Goal: Information Seeking & Learning: Learn about a topic

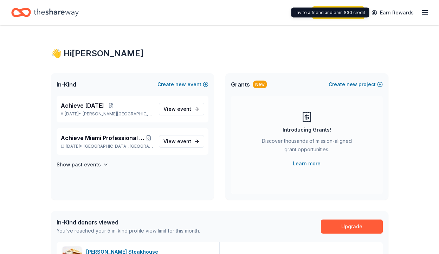
click at [419, 16] on div "Start free trial Earn Rewards" at bounding box center [370, 12] width 117 height 17
click at [424, 15] on icon "button" at bounding box center [425, 12] width 8 height 8
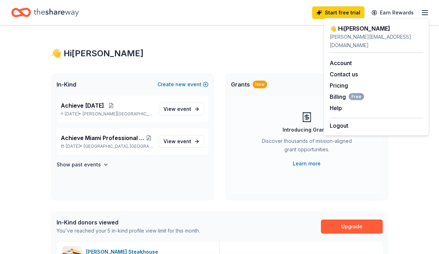
click at [355, 36] on div "corina@achievemiami.org" at bounding box center [377, 41] width 94 height 17
click at [101, 136] on span "Achieve Miami Professional Development Session" at bounding box center [103, 138] width 84 height 8
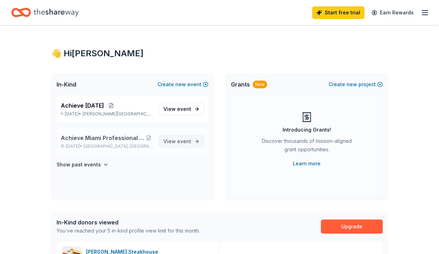
click at [185, 137] on span "View event" at bounding box center [177, 141] width 28 height 8
click at [185, 142] on span "event" at bounding box center [184, 141] width 14 height 6
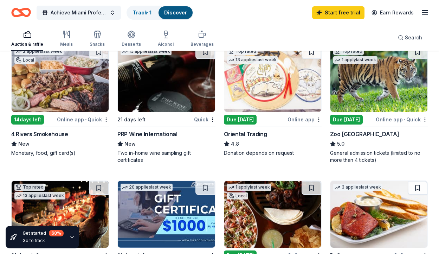
scroll to position [85, 0]
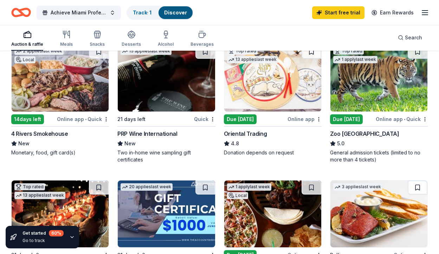
click at [379, 91] on img at bounding box center [379, 78] width 97 height 67
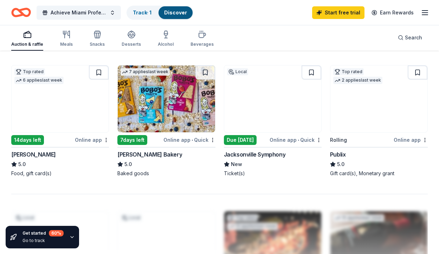
scroll to position [603, 0]
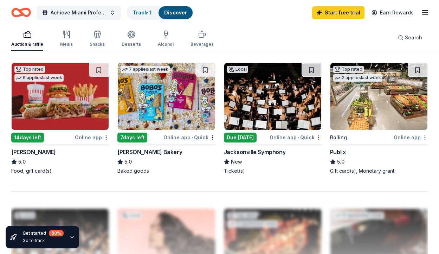
click at [185, 108] on img at bounding box center [166, 96] width 97 height 67
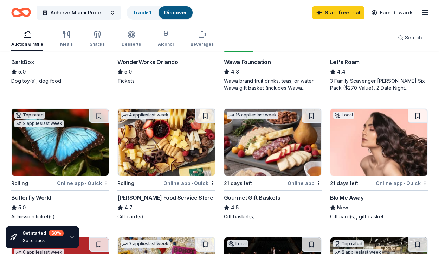
scroll to position [373, 0]
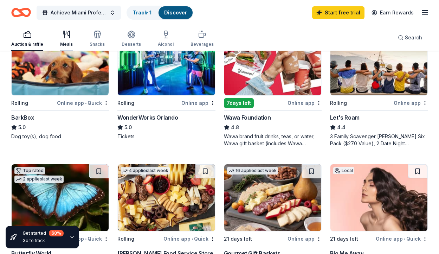
click at [69, 40] on div "Meals" at bounding box center [66, 38] width 13 height 17
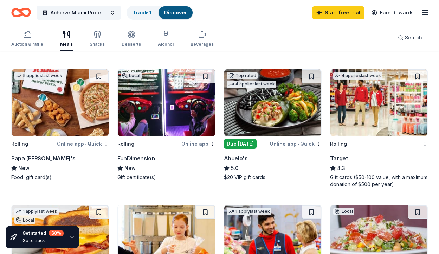
scroll to position [320, 0]
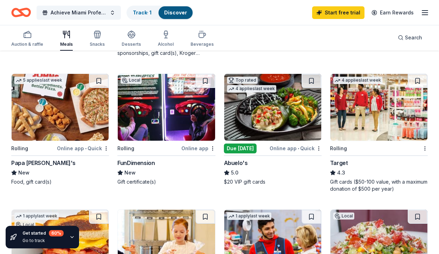
click at [30, 129] on img at bounding box center [60, 107] width 97 height 67
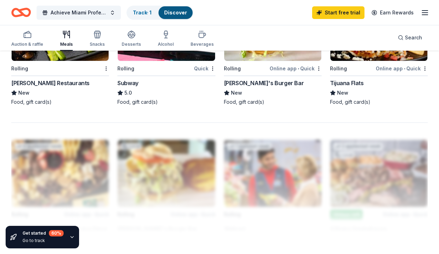
scroll to position [815, 0]
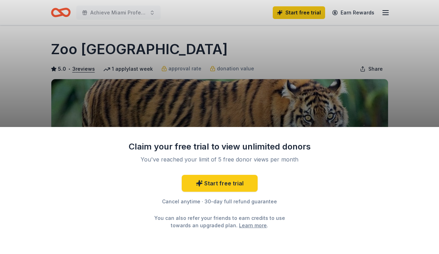
click at [383, 120] on div "Claim your free trial to view unlimited donors You've reached your limit of 5 f…" at bounding box center [219, 127] width 439 height 254
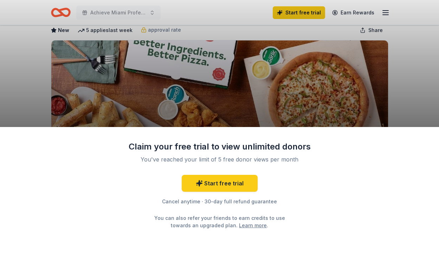
scroll to position [77, 0]
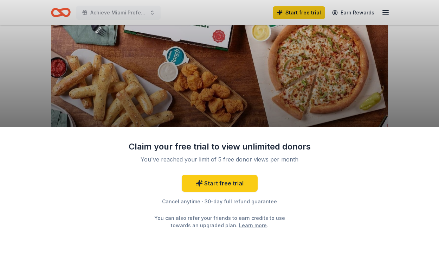
drag, startPoint x: 266, startPoint y: 125, endPoint x: 323, endPoint y: 154, distance: 63.7
click at [320, 151] on div "Claim your free trial to view unlimited donors You've reached your limit of 5 f…" at bounding box center [219, 127] width 439 height 254
click at [276, 77] on div "Claim your free trial to view unlimited donors You've reached your limit of 5 f…" at bounding box center [219, 127] width 439 height 254
